Goal: Task Accomplishment & Management: Use online tool/utility

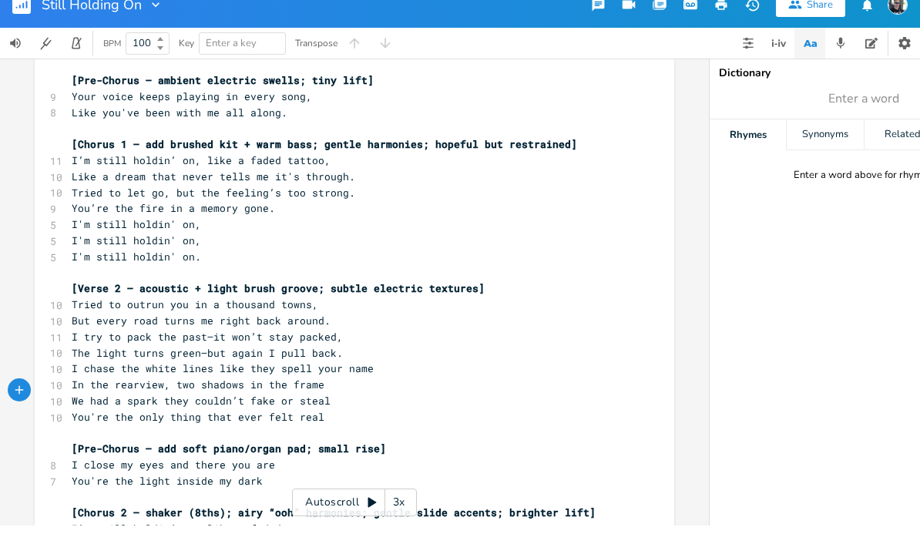
scroll to position [206, 0]
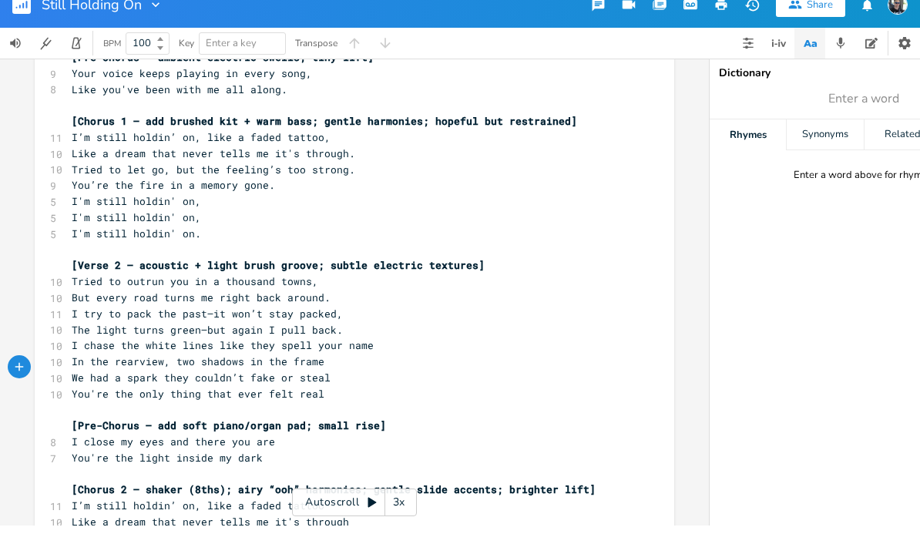
click at [374, 356] on pre "I chase the white lines like they spell your name" at bounding box center [347, 364] width 556 height 16
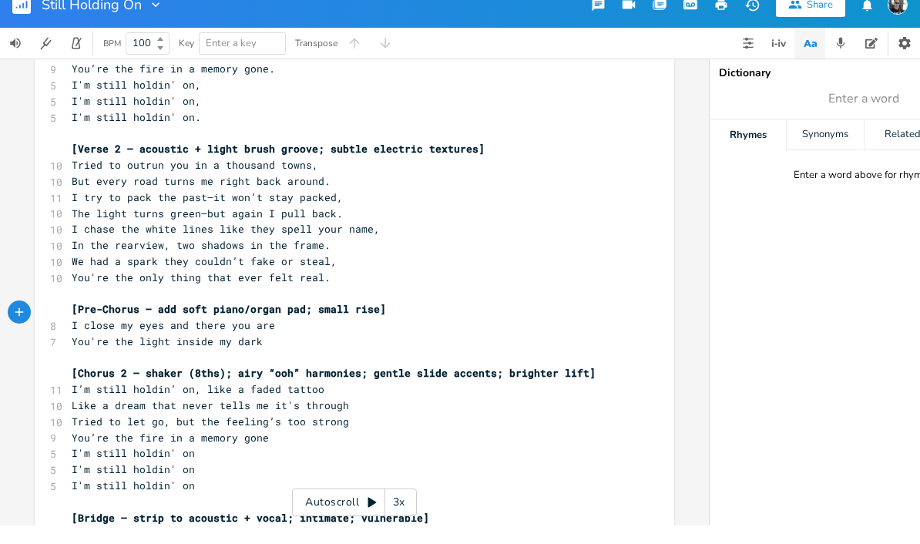
scroll to position [333, 0]
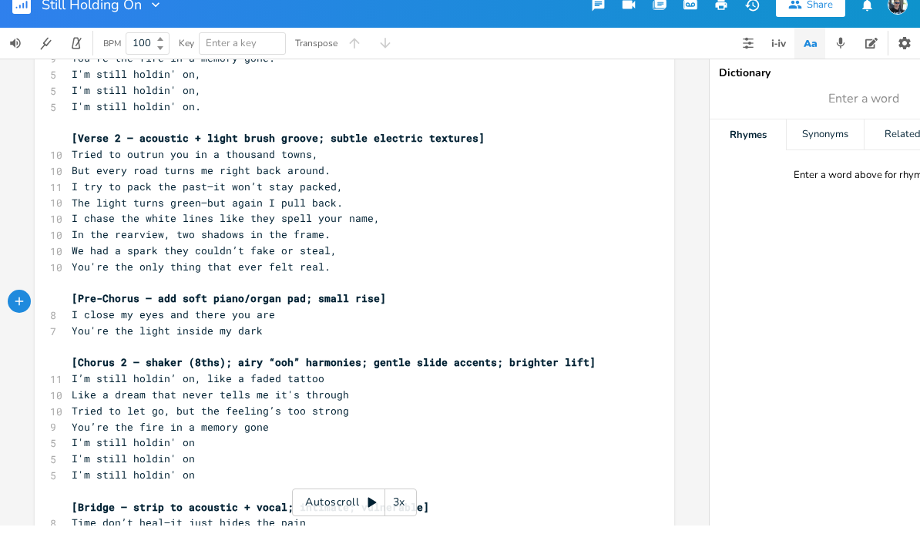
click at [303, 325] on pre "I close my eyes and there you are" at bounding box center [347, 333] width 556 height 16
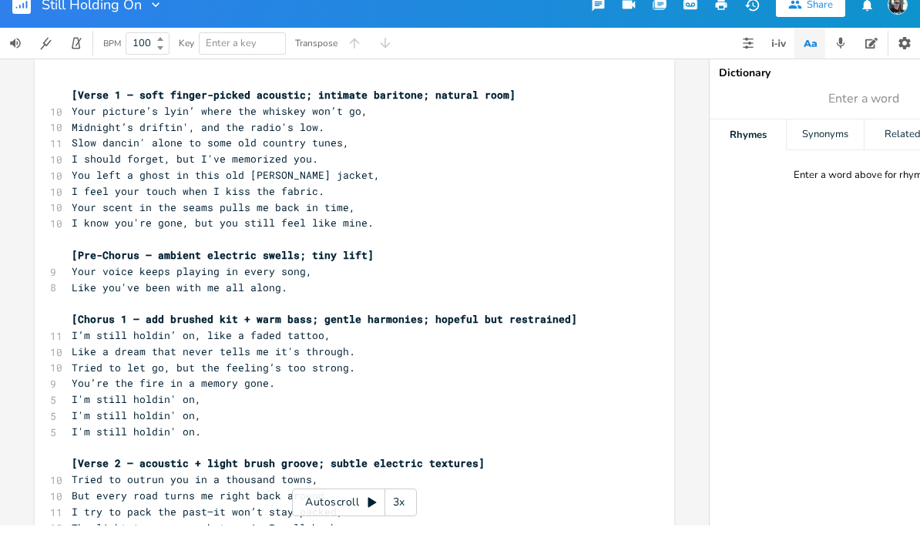
scroll to position [15, 0]
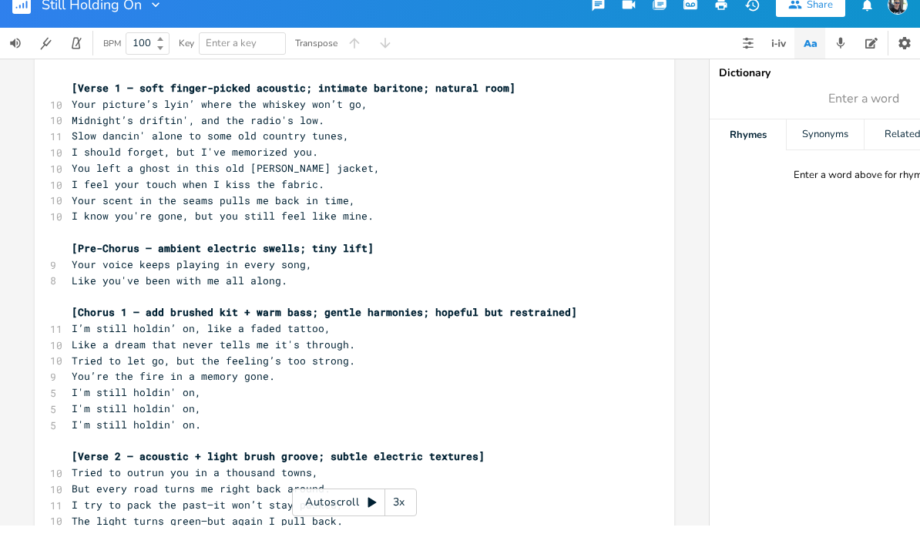
click at [360, 211] on pre "Your scent in the seams pulls me back in time," at bounding box center [347, 219] width 556 height 16
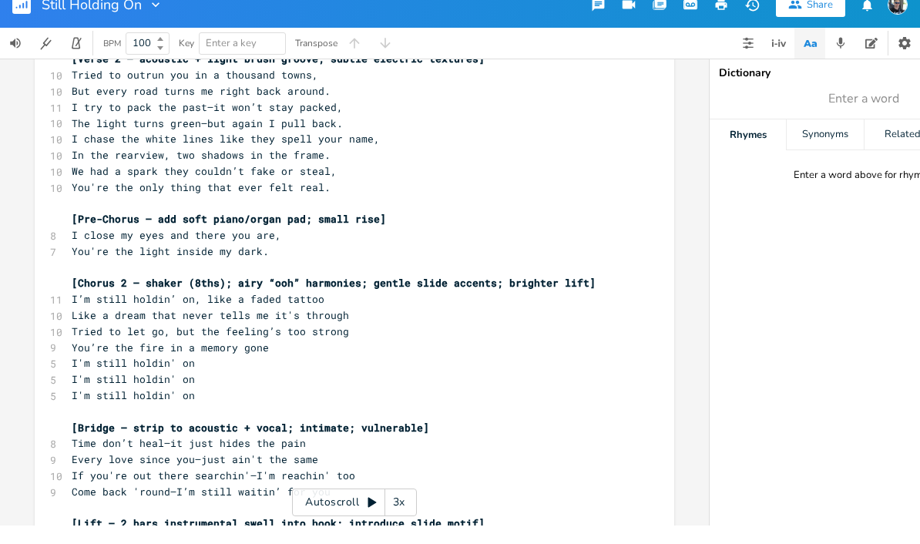
scroll to position [407, 0]
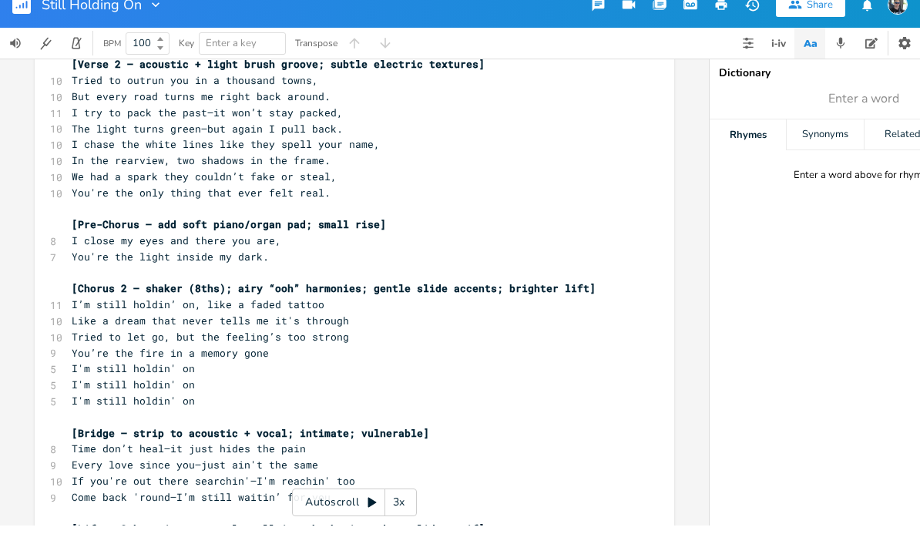
click at [338, 187] on pre "We had a spark they couldn’t fake or steal," at bounding box center [347, 195] width 556 height 16
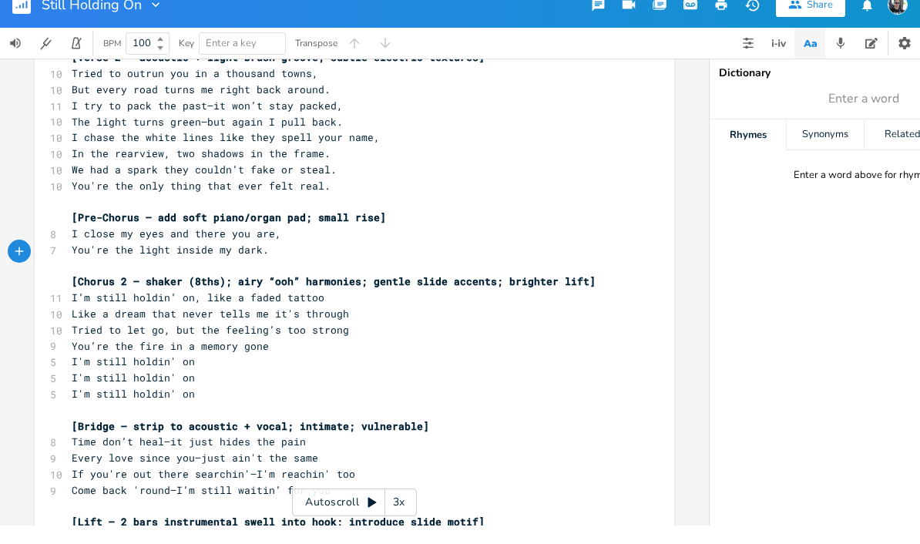
scroll to position [416, 0]
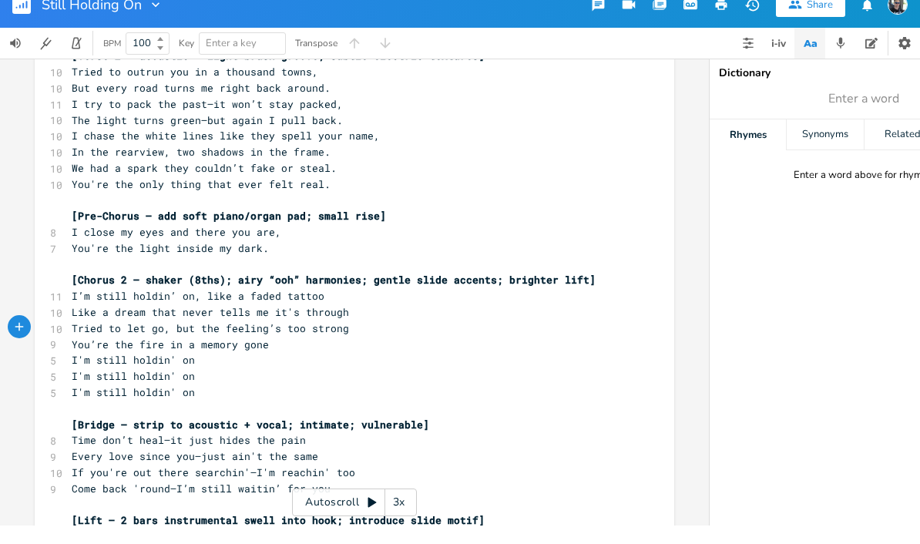
click at [334, 307] on pre "I’m still holdin’ on, like a faded tattoo" at bounding box center [347, 315] width 556 height 16
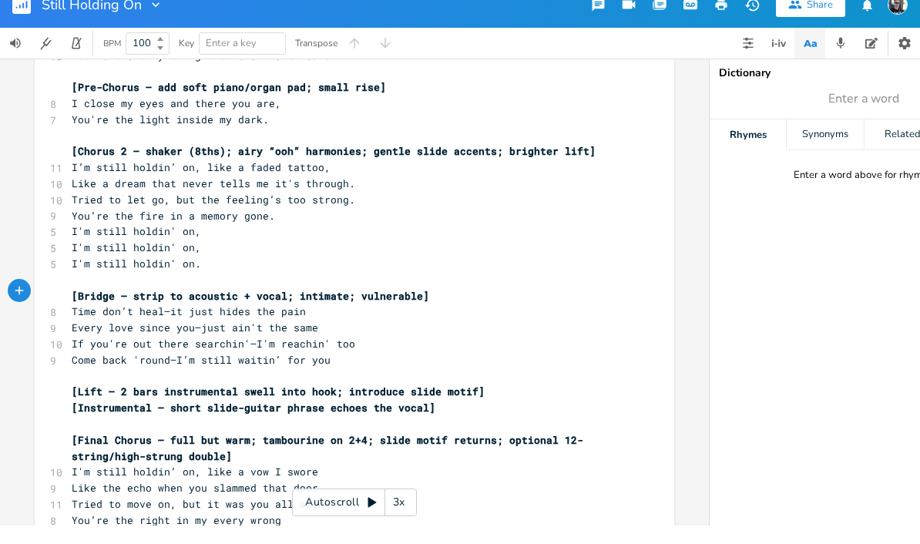
scroll to position [554, 0]
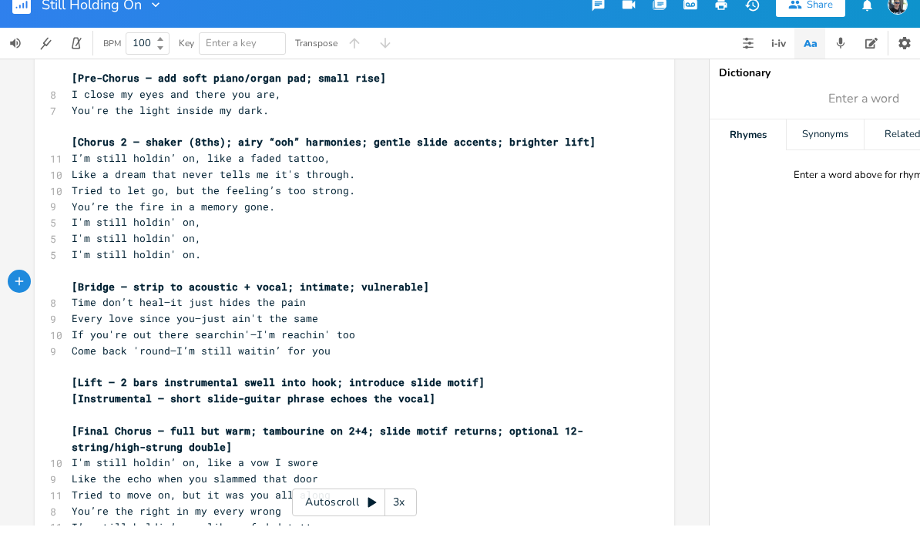
click at [309, 313] on pre "Time don’t heal—it just hides the pain" at bounding box center [347, 321] width 556 height 16
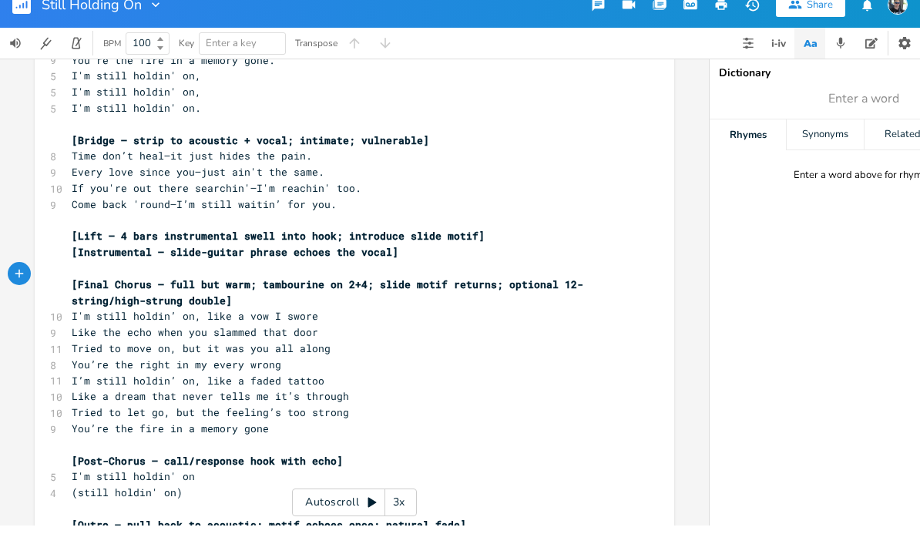
scroll to position [732, 0]
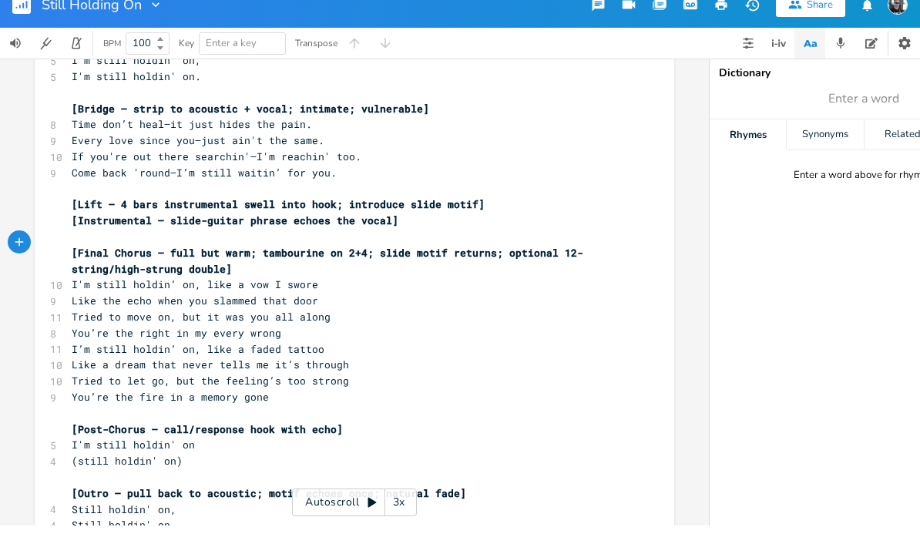
click at [337, 295] on pre "I'm still holdin’ on, like a vow I swore" at bounding box center [347, 303] width 556 height 16
click at [179, 312] on span "Like the echo when you slammed that door" at bounding box center [195, 319] width 246 height 14
click at [320, 311] on pre "Like the echo when you slammed that door" at bounding box center [347, 319] width 556 height 16
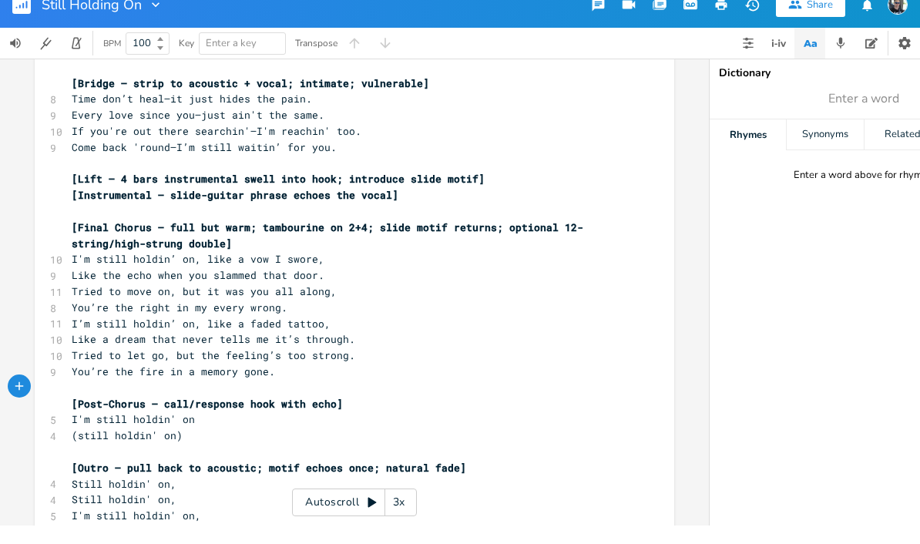
scroll to position [756, 0]
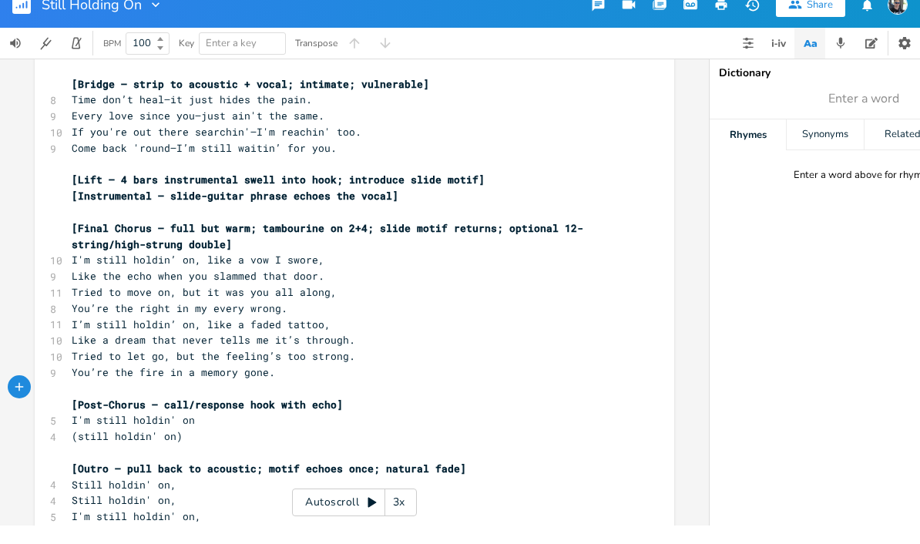
click at [257, 543] on pre "I'm still holdin’ on for you" at bounding box center [347, 551] width 556 height 16
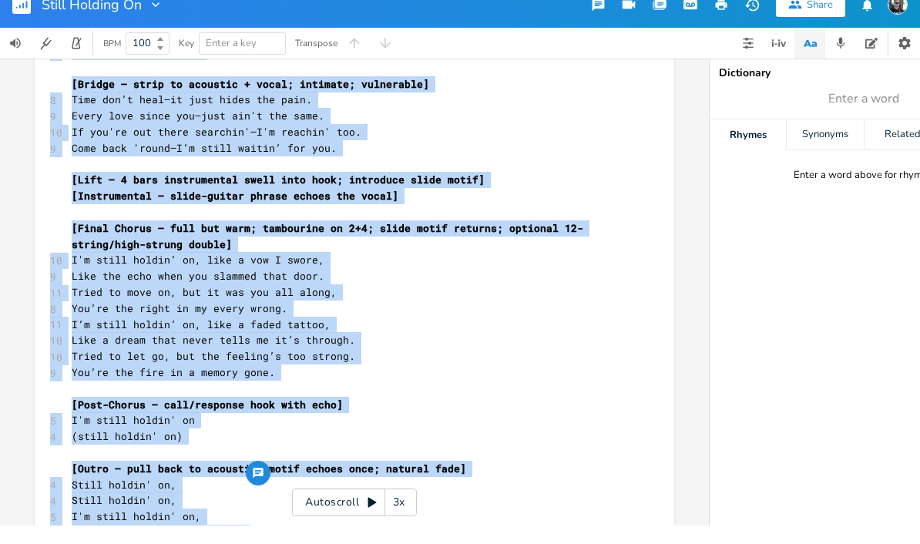
copy div "[Lorem 2 – ipsu dolors-ametco adipisci; elitsedd eiusmodt; incidid utla] 45 Etd…"
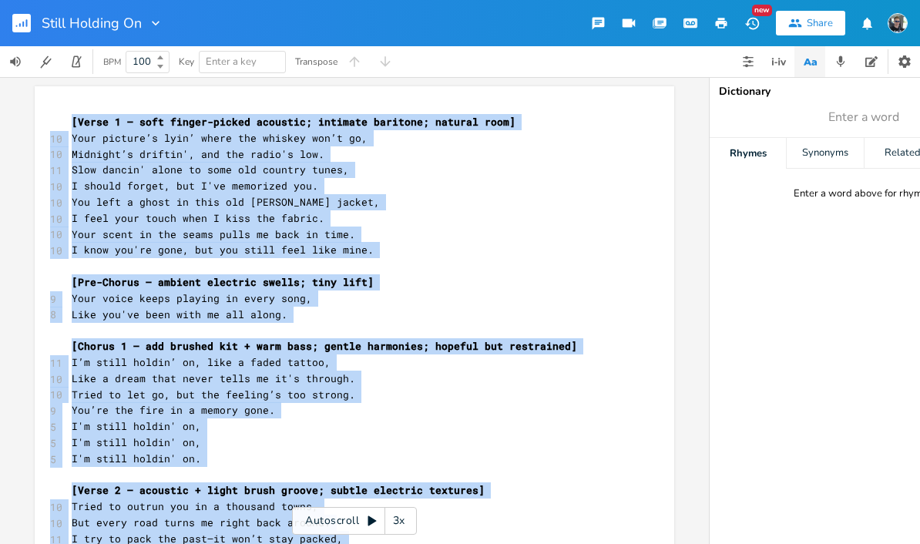
scroll to position [0, 0]
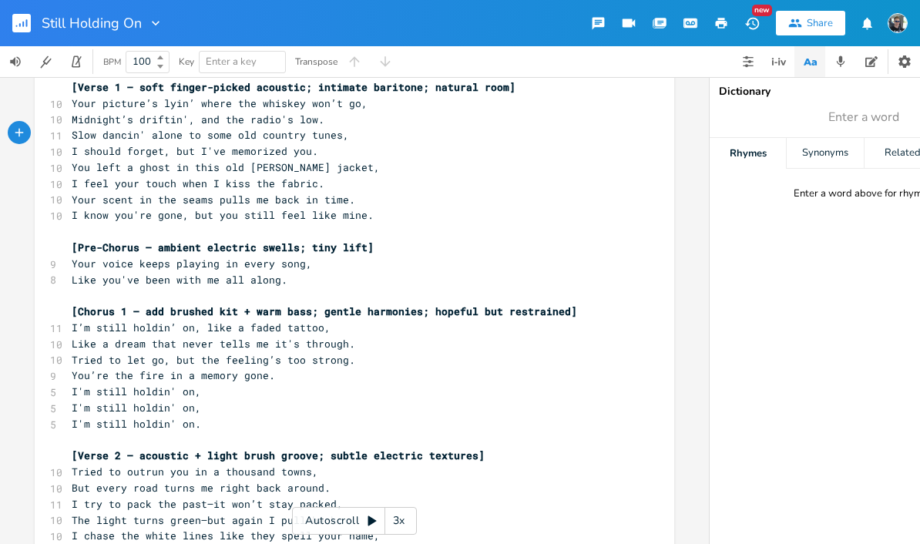
scroll to position [32, 0]
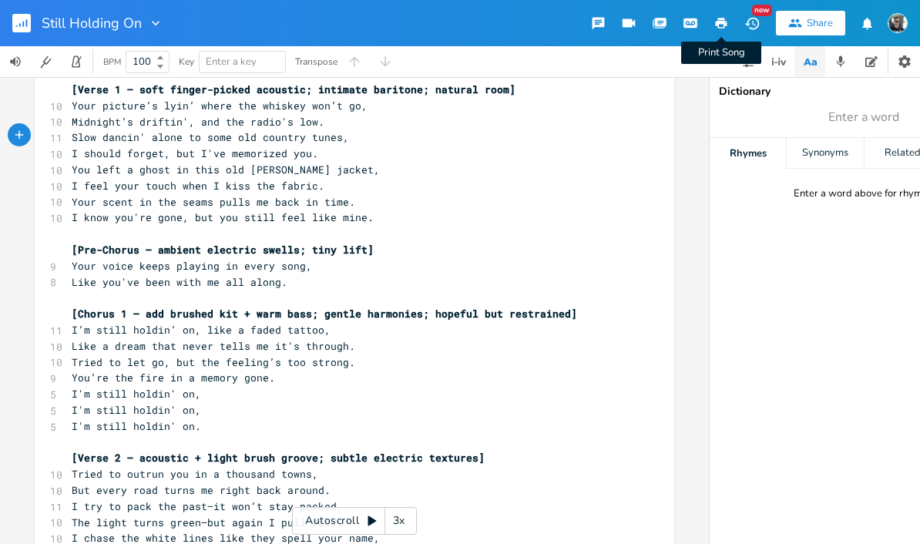
click at [718, 22] on icon "button" at bounding box center [721, 23] width 12 height 11
click at [146, 62] on input "100" at bounding box center [138, 62] width 25 height 14
type input "1"
type input "78"
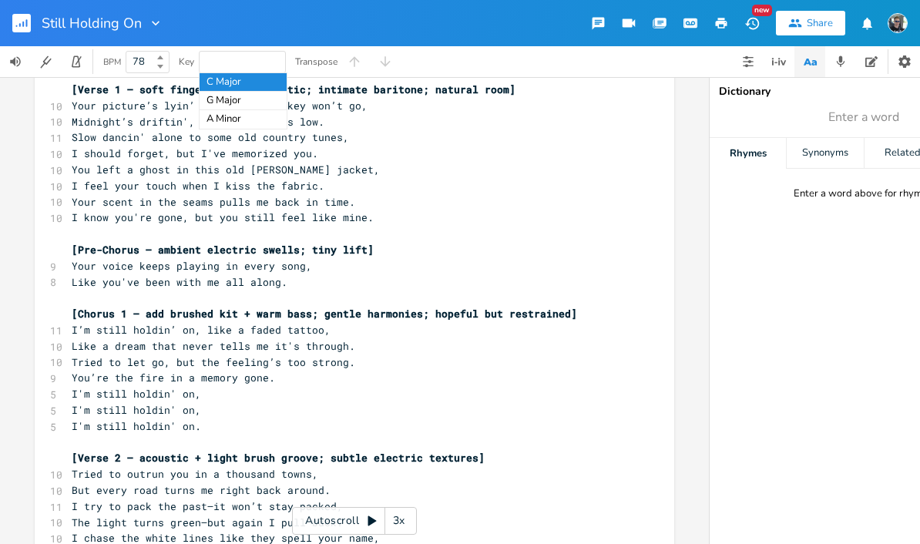
type input "d"
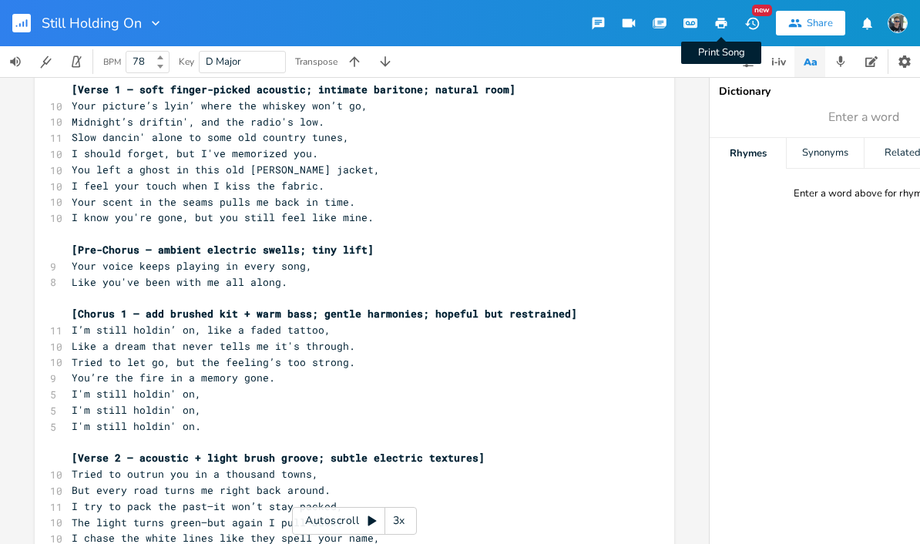
click at [721, 26] on icon "button" at bounding box center [721, 23] width 14 height 14
click at [722, 28] on icon "button" at bounding box center [721, 23] width 14 height 14
click at [719, 20] on icon "button" at bounding box center [721, 23] width 12 height 11
click at [719, 26] on icon "button" at bounding box center [721, 23] width 14 height 14
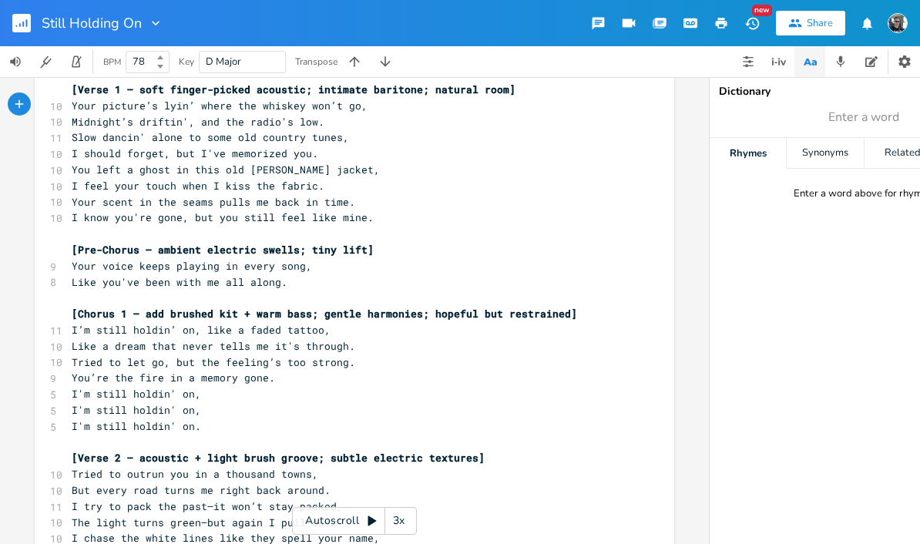
click at [93, 105] on span "Your picture’s lyin’ where the whiskey won’t go," at bounding box center [220, 106] width 296 height 14
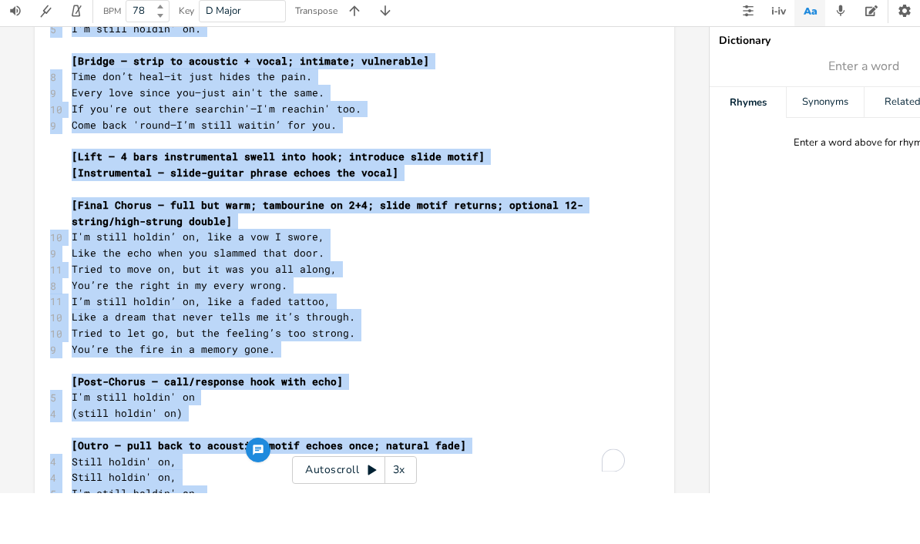
scroll to position [51, 0]
